Goal: Use online tool/utility: Use online tool/utility

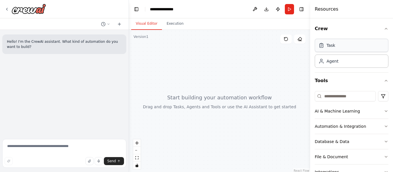
click at [342, 46] on div "Task" at bounding box center [352, 45] width 74 height 13
click at [336, 44] on div "Task" at bounding box center [352, 45] width 74 height 13
click at [338, 63] on div "Agent" at bounding box center [352, 60] width 74 height 13
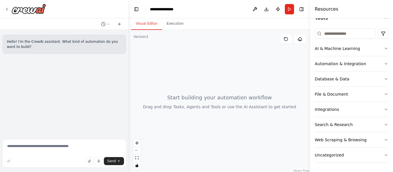
click at [0, 116] on button "Toggle Sidebar" at bounding box center [0, 86] width 5 height 172
click at [198, 97] on div at bounding box center [219, 102] width 181 height 144
click at [182, 102] on div at bounding box center [219, 102] width 181 height 144
click at [64, 104] on div "Hello! I'm the CrewAI assistant. What kind of automation do you want to build?" at bounding box center [64, 83] width 129 height 107
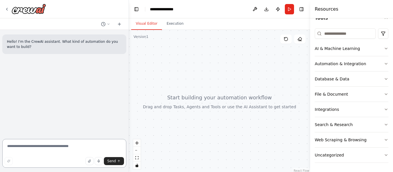
click at [14, 148] on textarea at bounding box center [64, 153] width 124 height 29
click at [52, 146] on textarea at bounding box center [64, 153] width 124 height 29
click at [48, 148] on textarea at bounding box center [64, 153] width 124 height 29
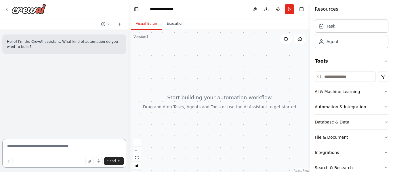
scroll to position [31, 0]
